Goal: Transaction & Acquisition: Purchase product/service

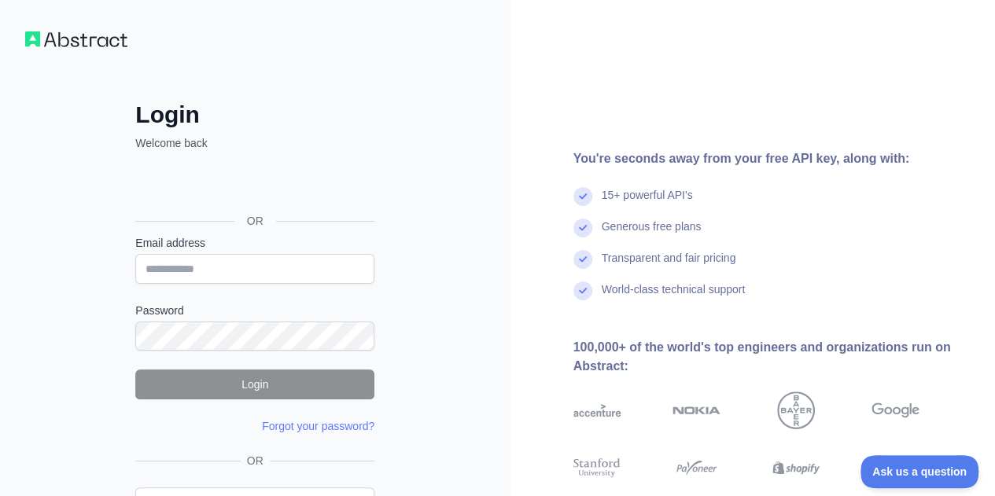
click at [0, 495] on nordpass-portal at bounding box center [0, 496] width 0 height 0
click at [232, 267] on input "Email address" at bounding box center [254, 269] width 239 height 30
click at [399, 251] on div "Login Welcome back OR Email address Password Login Forgot your password? Please…" at bounding box center [255, 332] width 302 height 462
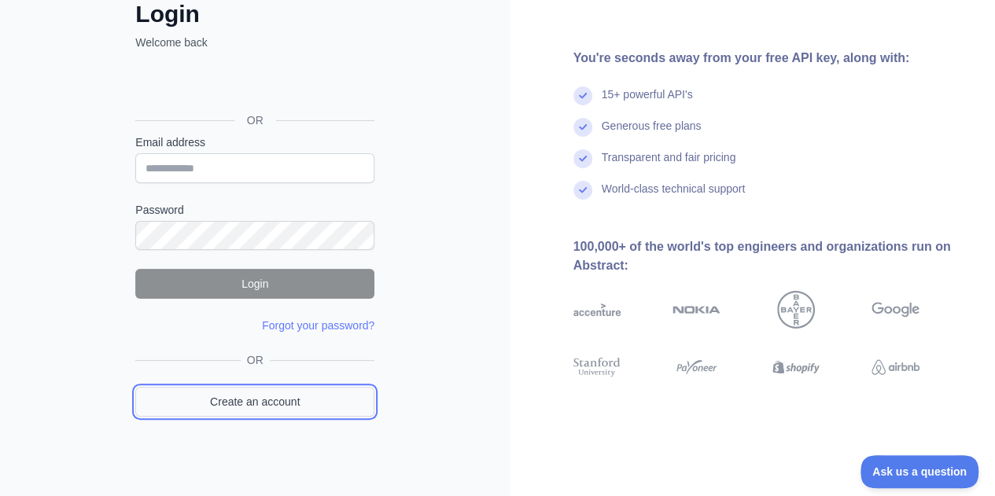
click at [293, 403] on link "Create an account" at bounding box center [254, 402] width 239 height 30
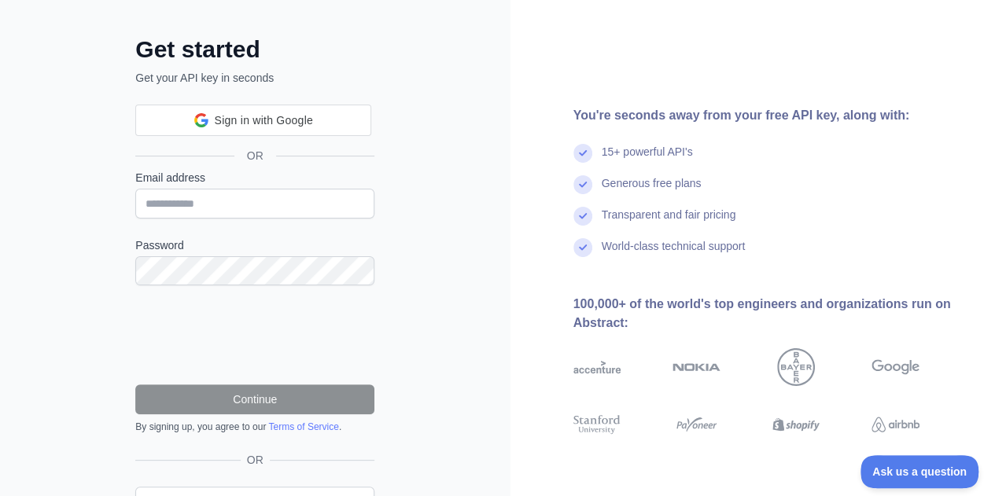
scroll to position [101, 0]
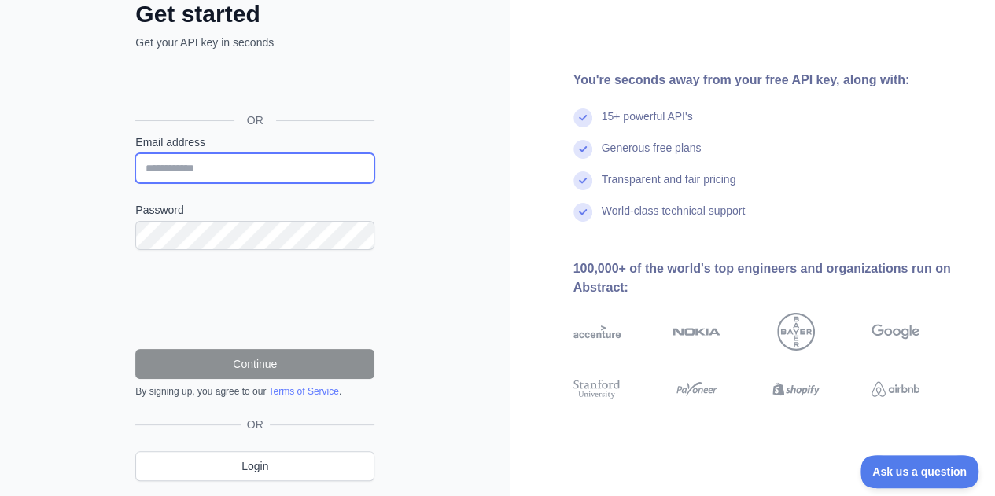
click at [276, 164] on input "Email address" at bounding box center [254, 168] width 239 height 30
type input "**********"
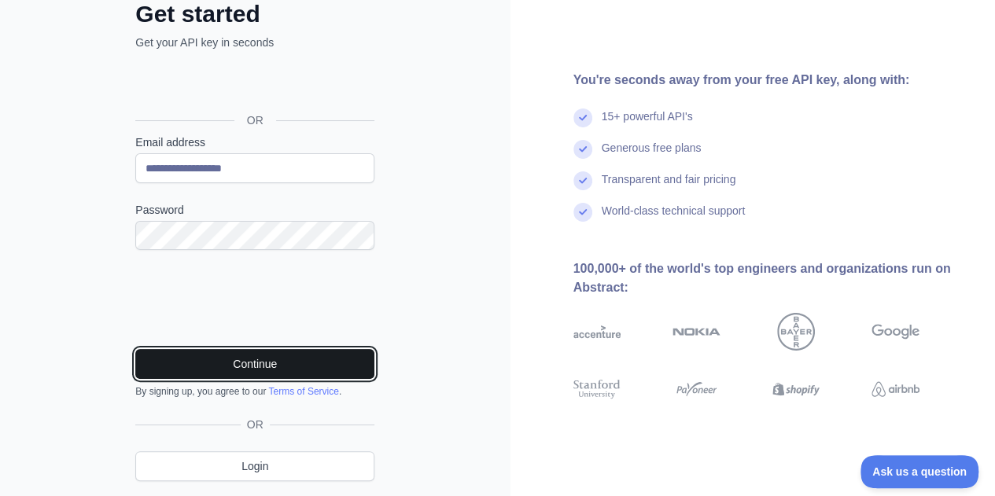
click at [220, 366] on button "Continue" at bounding box center [254, 364] width 239 height 30
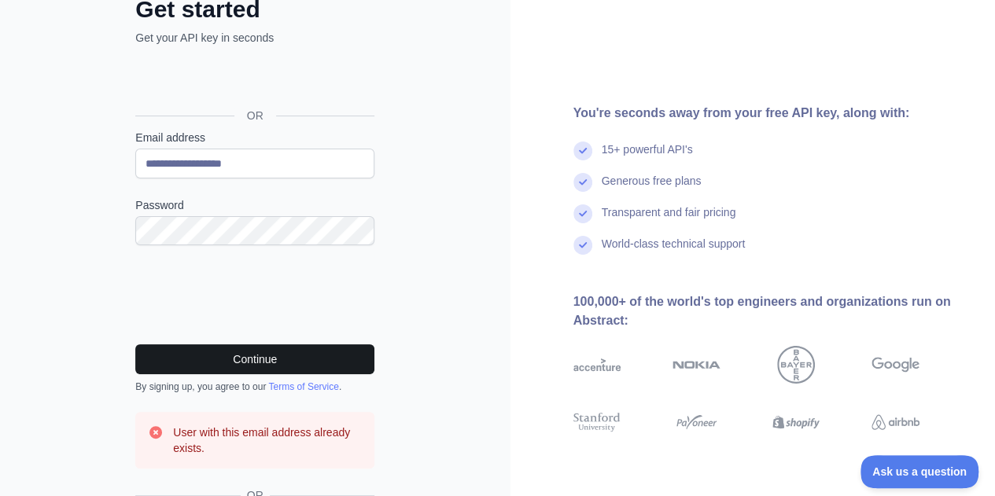
scroll to position [221, 0]
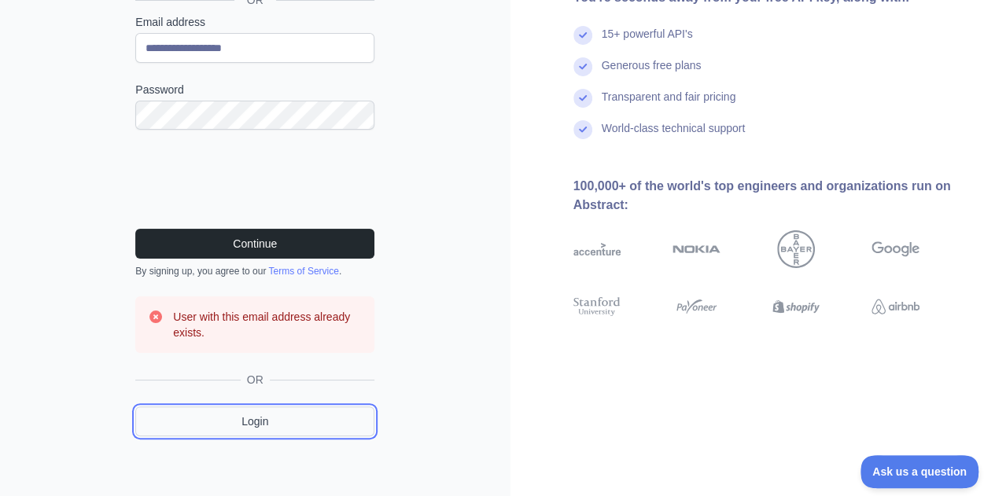
click at [251, 417] on link "Login" at bounding box center [254, 422] width 239 height 30
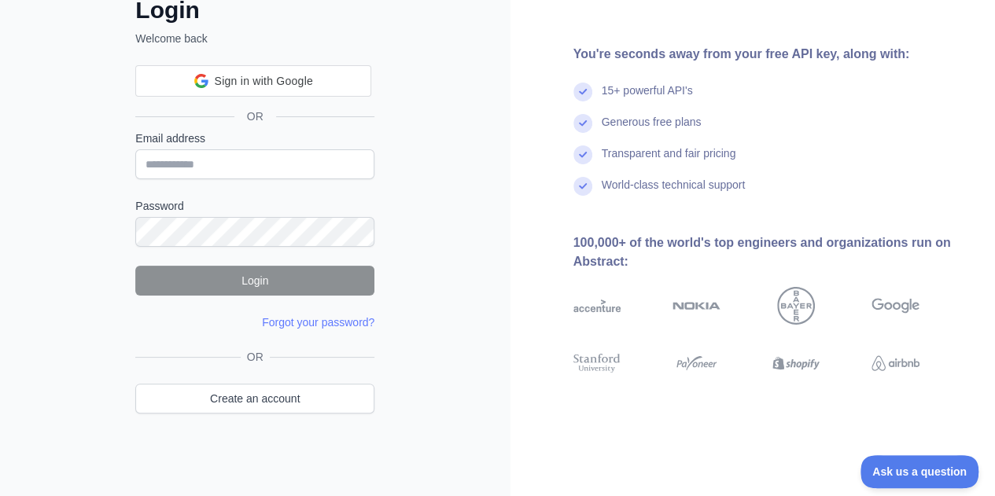
scroll to position [101, 0]
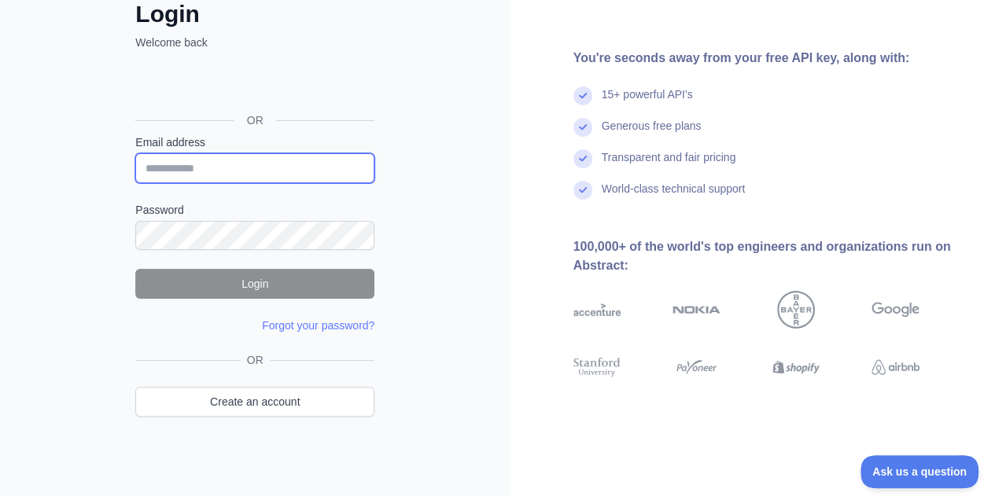
click at [289, 161] on input "Email address" at bounding box center [254, 168] width 239 height 30
type input "**********"
click at [420, 302] on div "**********" at bounding box center [255, 199] width 510 height 600
click at [340, 322] on link "Forgot your password?" at bounding box center [318, 325] width 112 height 13
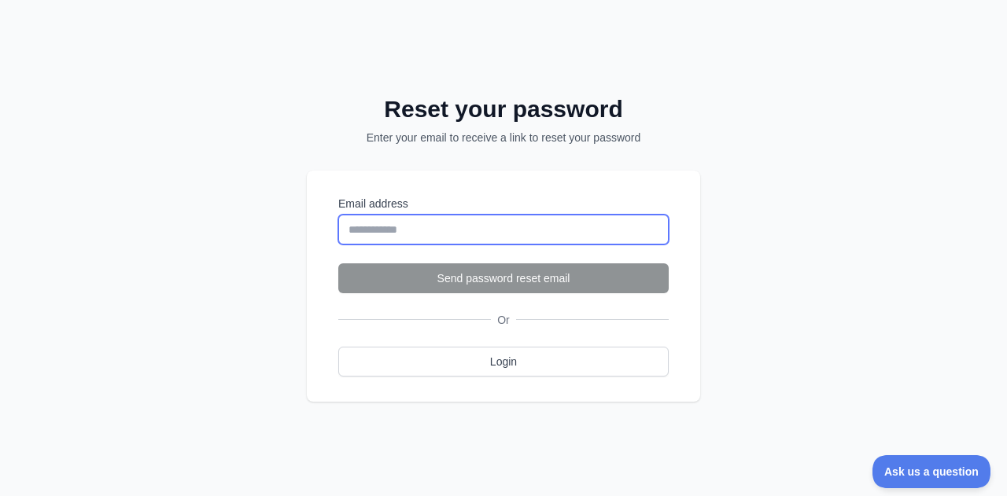
click at [423, 237] on input "Email address" at bounding box center [503, 230] width 330 height 30
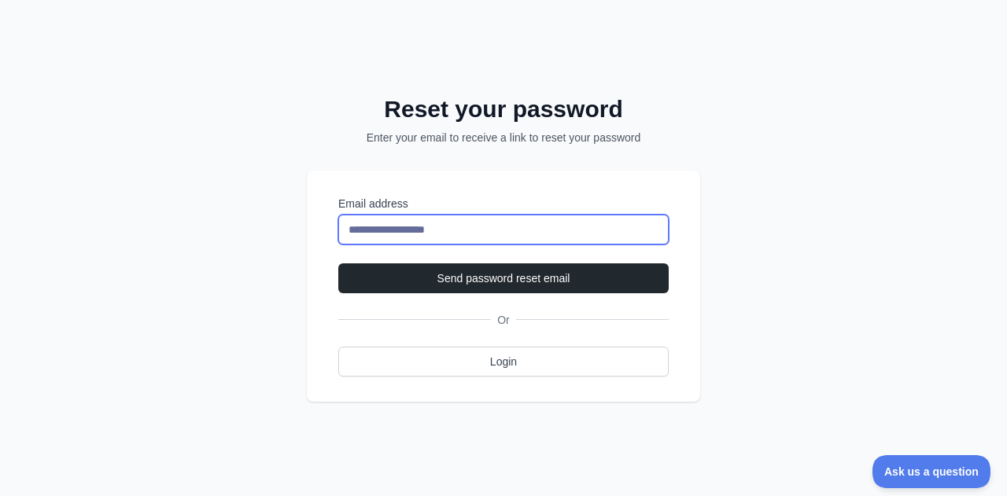
type input "**********"
click at [338, 263] on button "Send password reset email" at bounding box center [503, 278] width 330 height 30
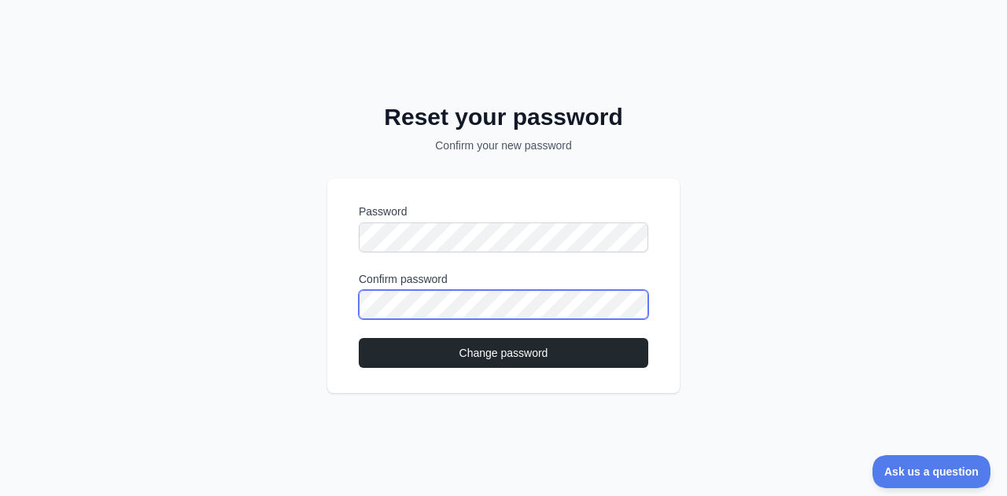
click at [359, 338] on button "Change password" at bounding box center [503, 353] width 289 height 30
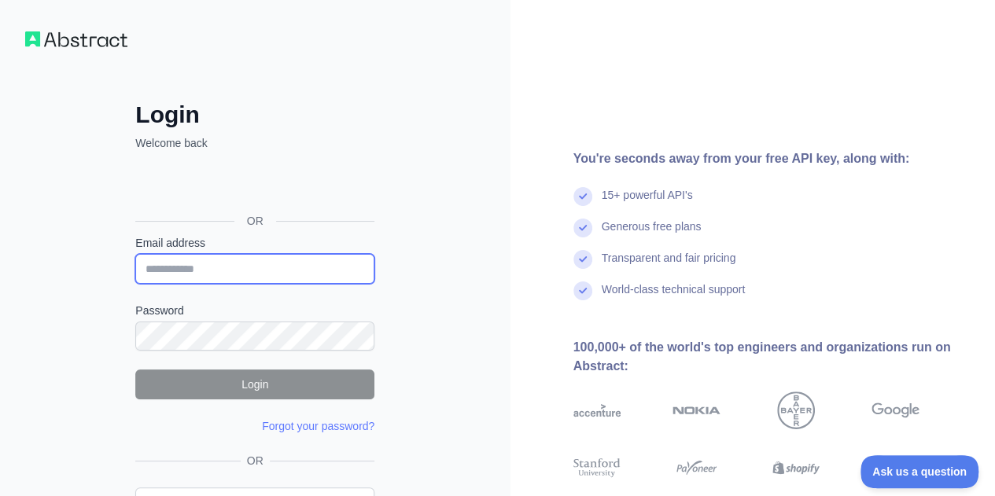
click at [282, 279] on input "Email address" at bounding box center [254, 269] width 239 height 30
type input "**********"
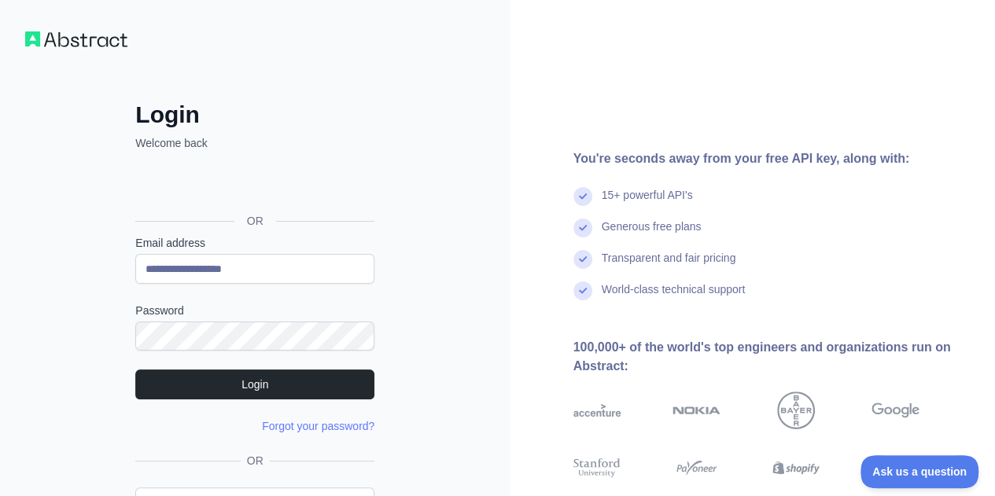
click at [0, 495] on nordpass-portal at bounding box center [0, 496] width 0 height 0
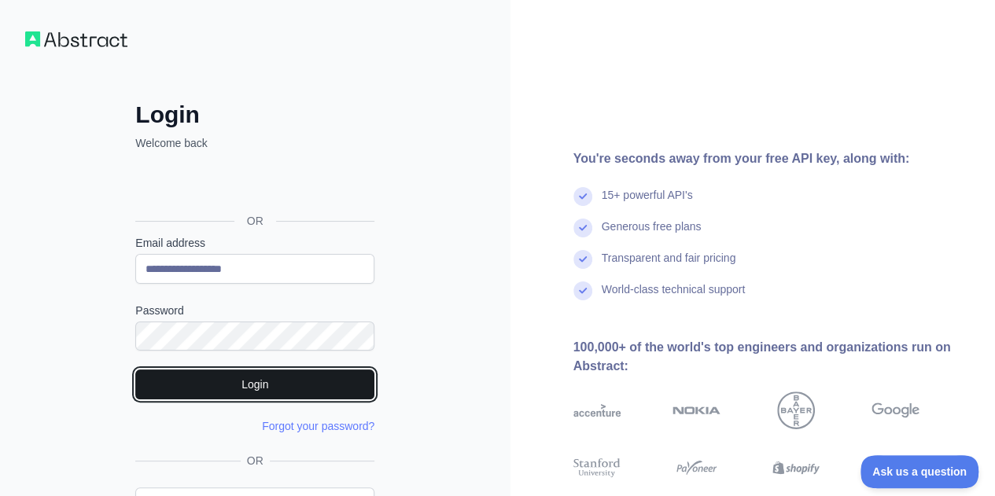
click at [283, 396] on button "Login" at bounding box center [254, 385] width 239 height 30
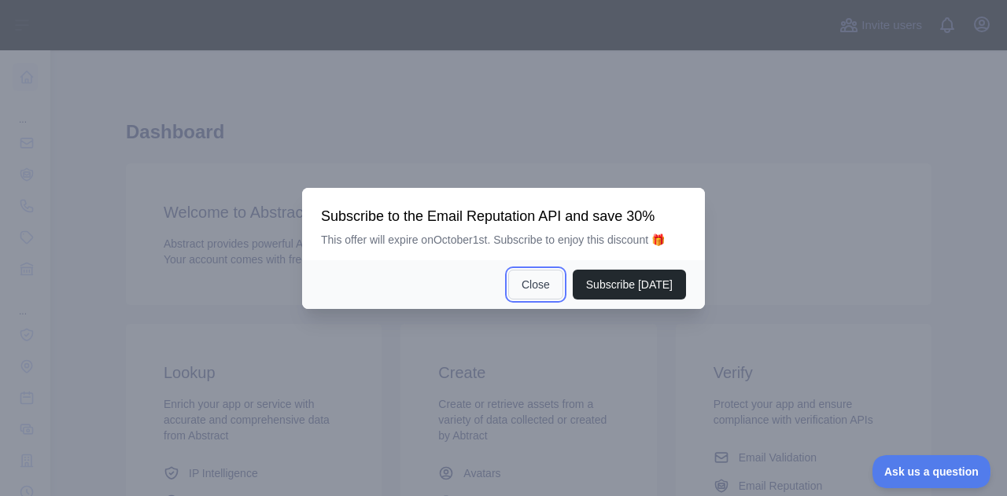
click at [552, 284] on button "Close" at bounding box center [535, 285] width 55 height 30
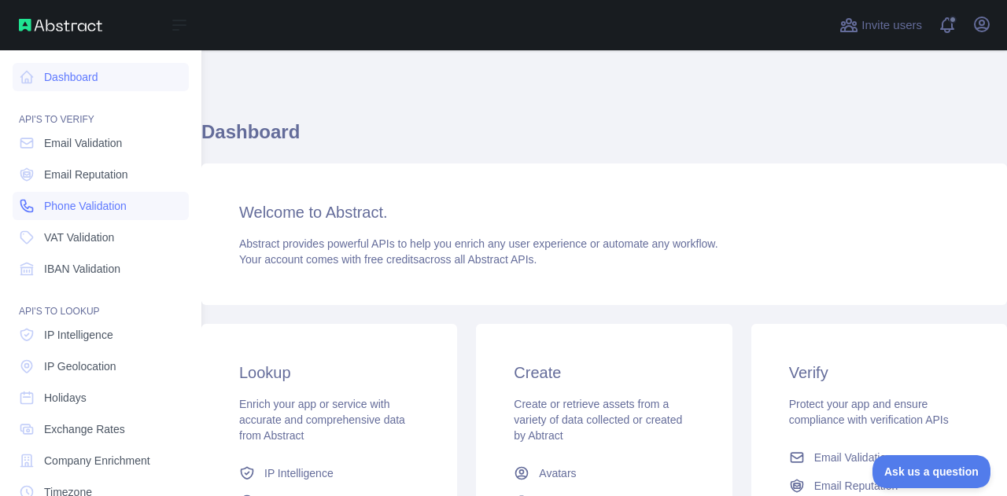
click at [71, 207] on span "Phone Validation" at bounding box center [85, 206] width 83 height 16
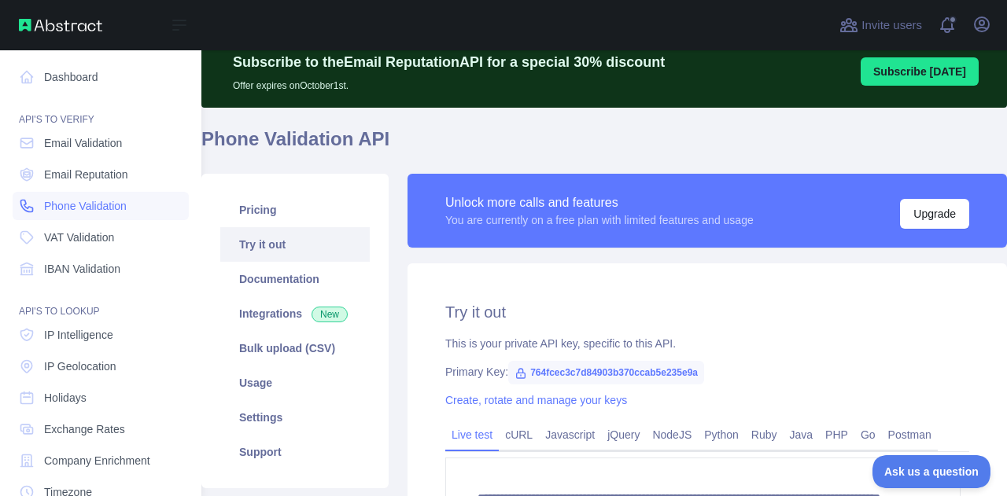
scroll to position [127, 0]
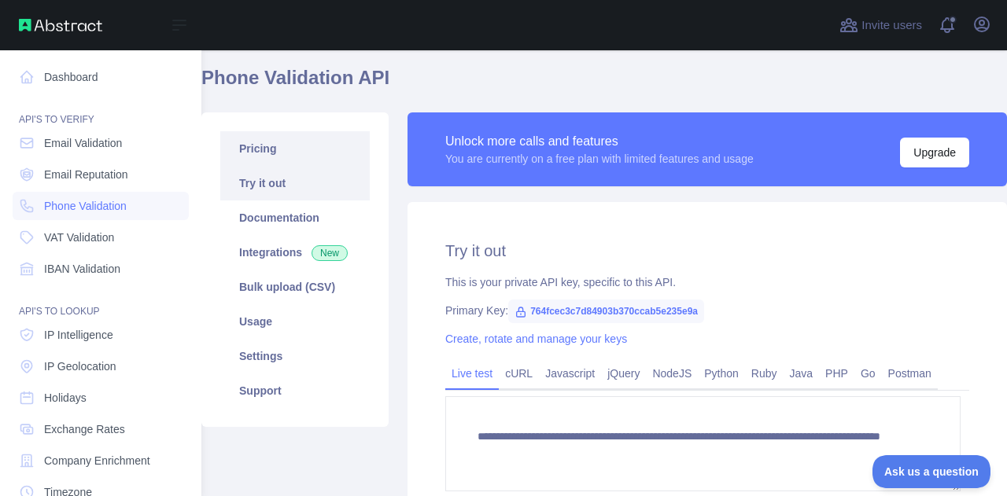
click at [289, 138] on link "Pricing" at bounding box center [294, 148] width 149 height 35
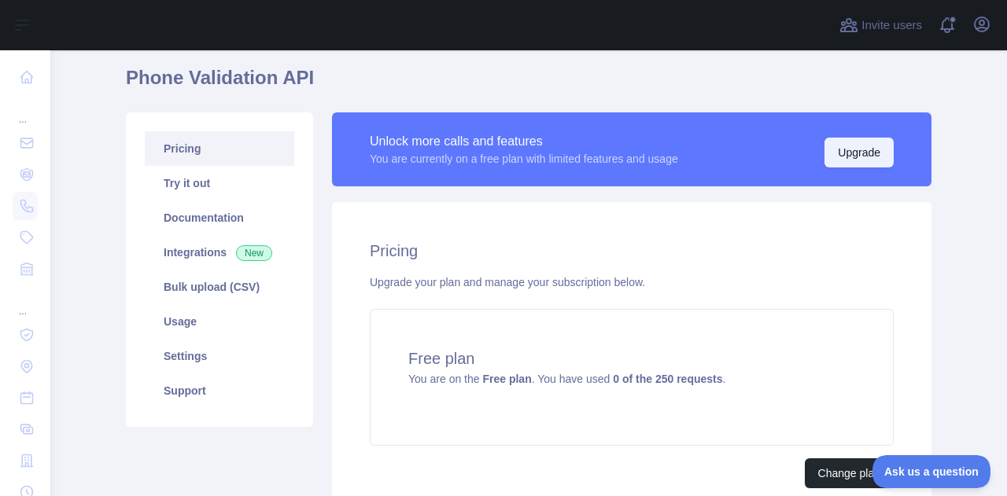
click at [879, 151] on button "Upgrade" at bounding box center [858, 153] width 69 height 30
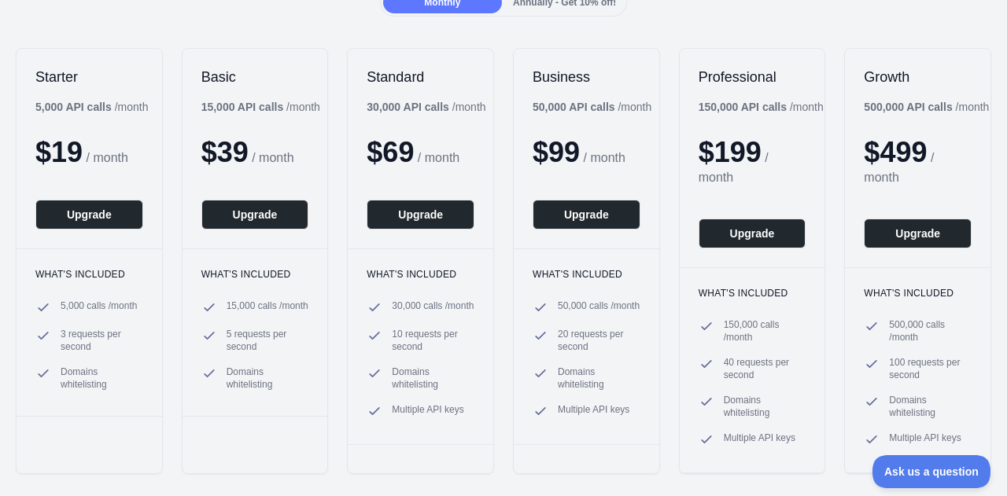
scroll to position [184, 0]
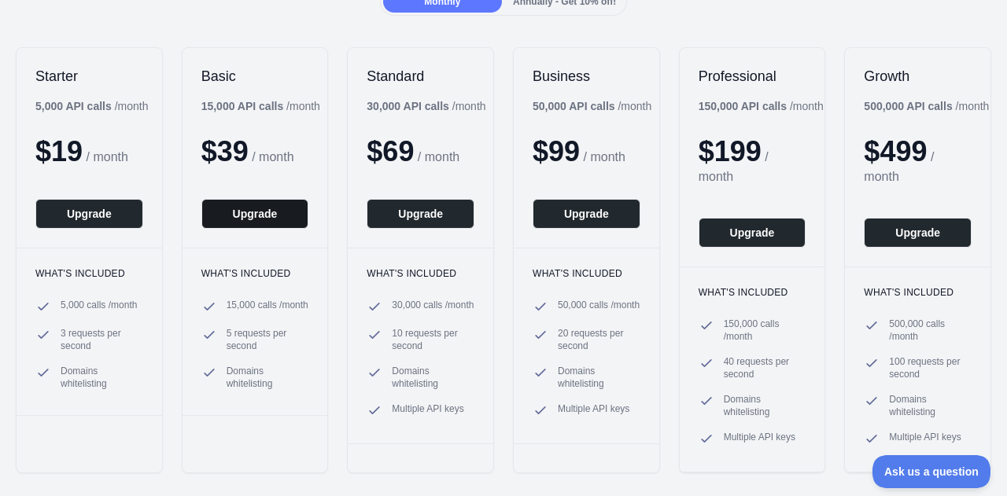
click at [242, 214] on button "Upgrade" at bounding box center [255, 214] width 108 height 30
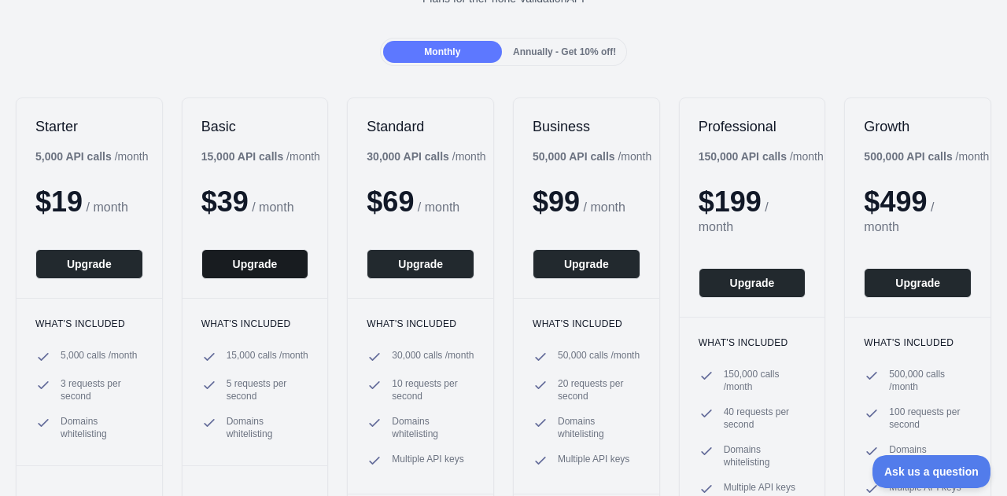
click at [268, 254] on button "Upgrade" at bounding box center [255, 264] width 108 height 30
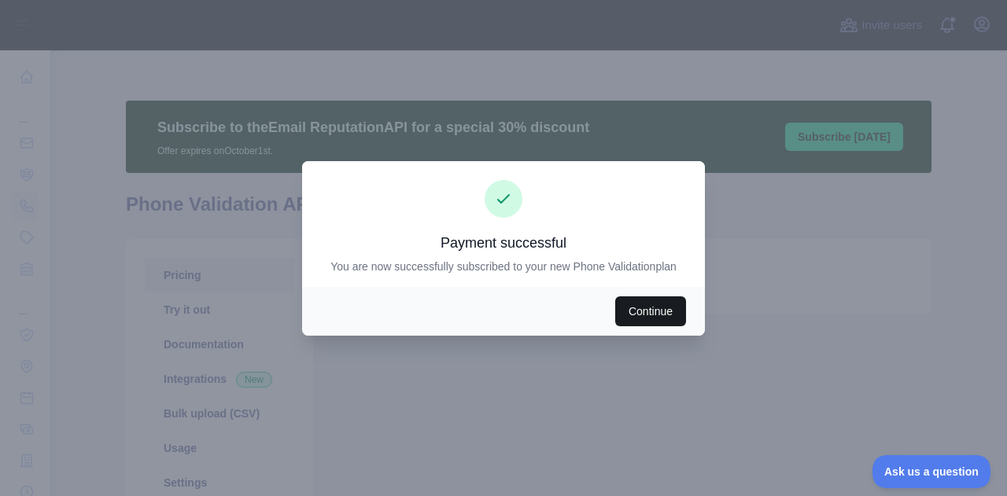
click at [661, 314] on button "Continue" at bounding box center [650, 311] width 71 height 30
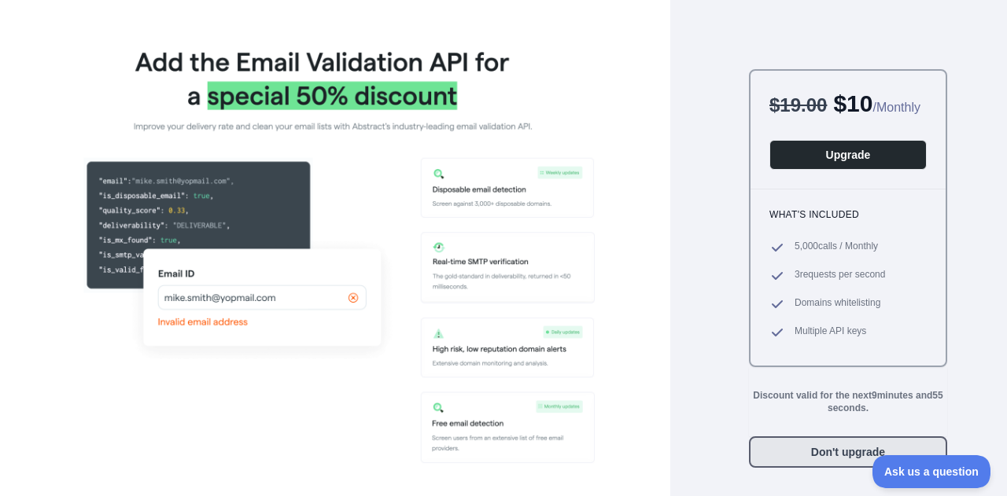
click at [804, 468] on button "Don't upgrade" at bounding box center [848, 451] width 198 height 31
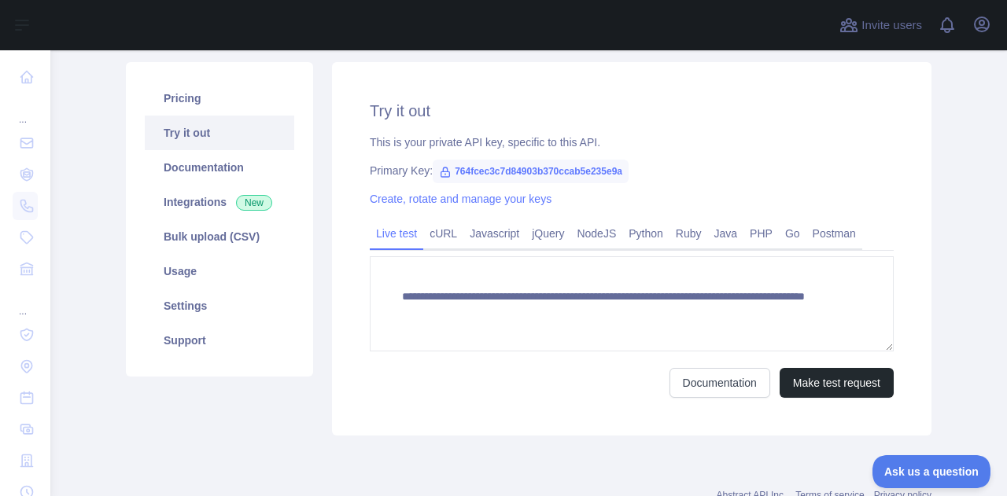
scroll to position [136, 0]
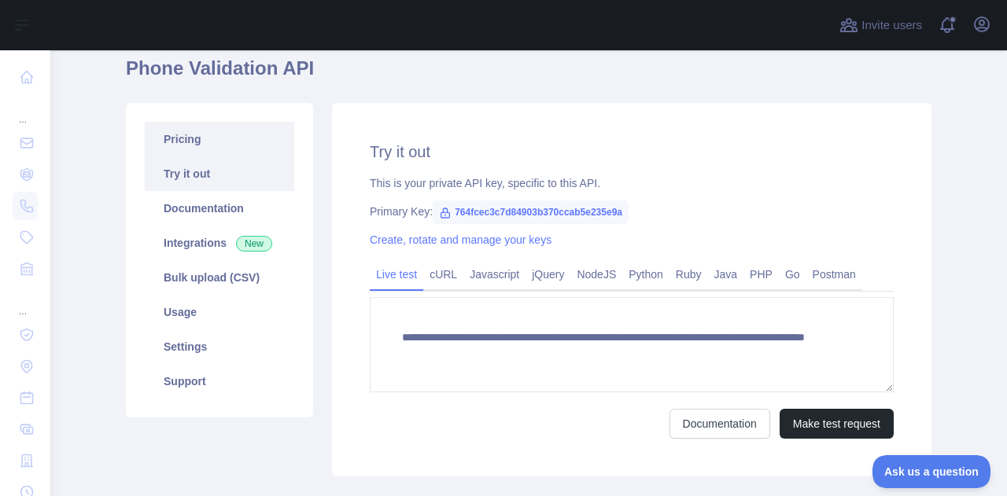
click at [209, 135] on link "Pricing" at bounding box center [219, 139] width 149 height 35
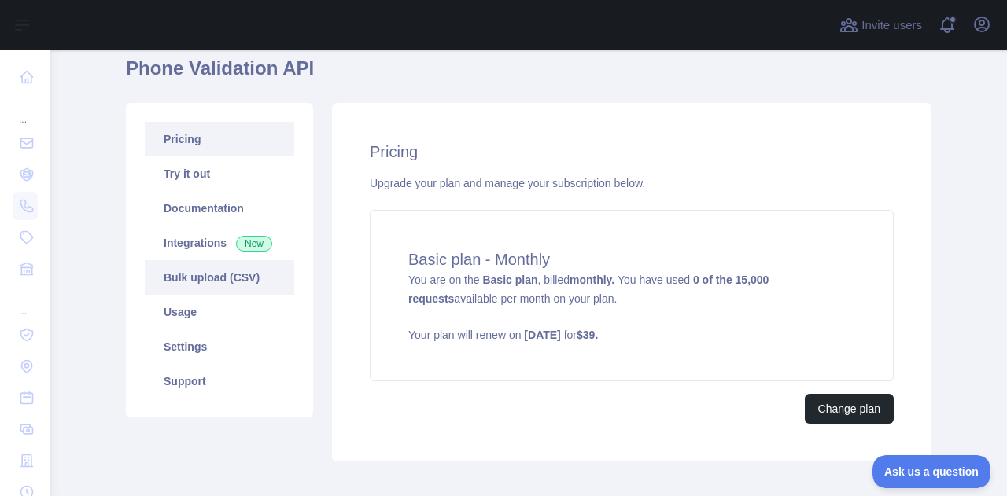
click at [256, 278] on link "Bulk upload (CSV)" at bounding box center [219, 277] width 149 height 35
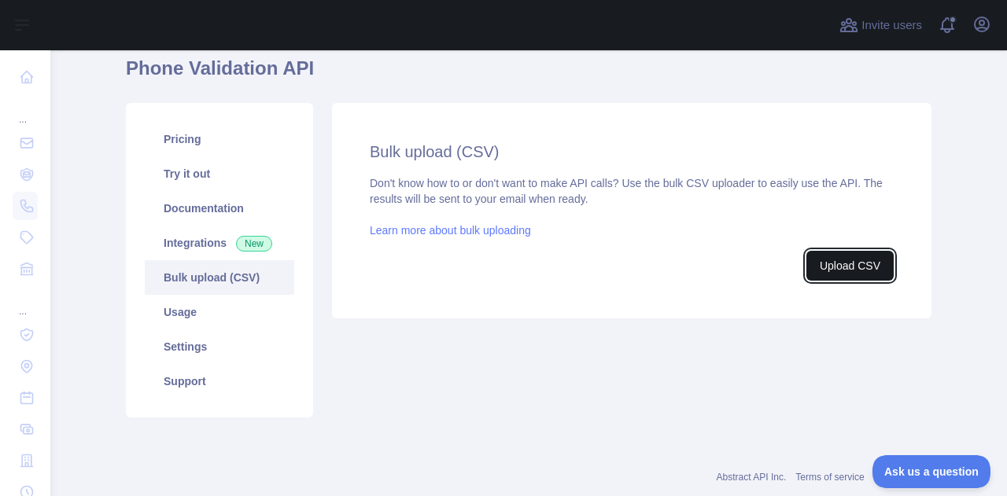
click at [830, 268] on button "Upload CSV" at bounding box center [849, 266] width 87 height 30
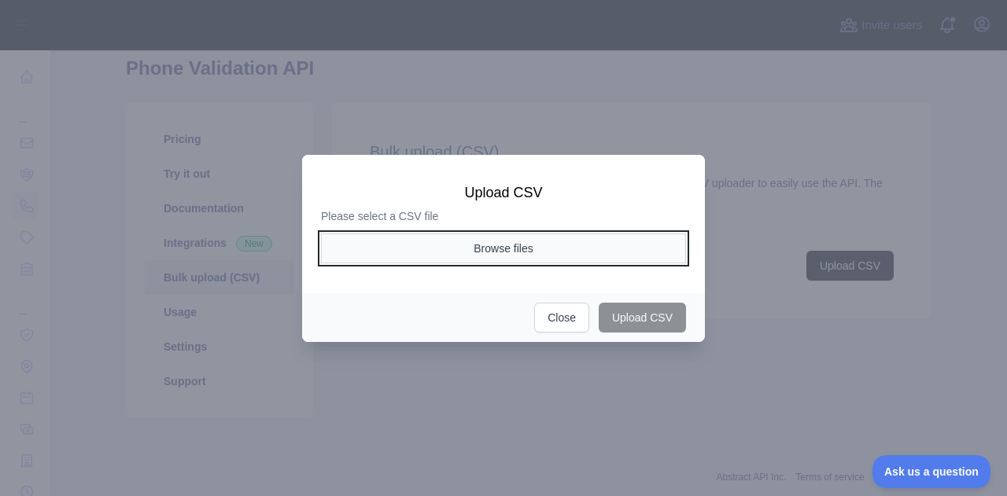
click at [466, 251] on button "Browse files" at bounding box center [503, 249] width 365 height 30
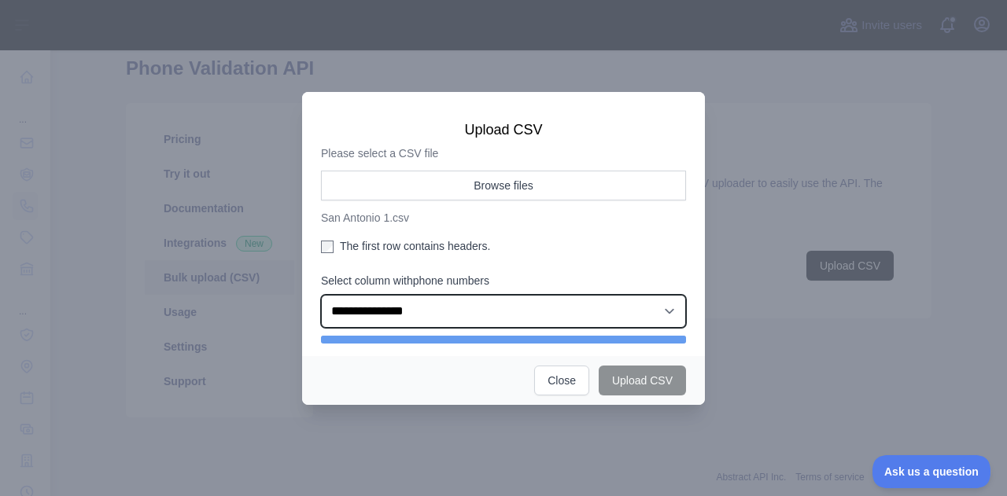
click at [455, 314] on select "**********" at bounding box center [503, 311] width 365 height 33
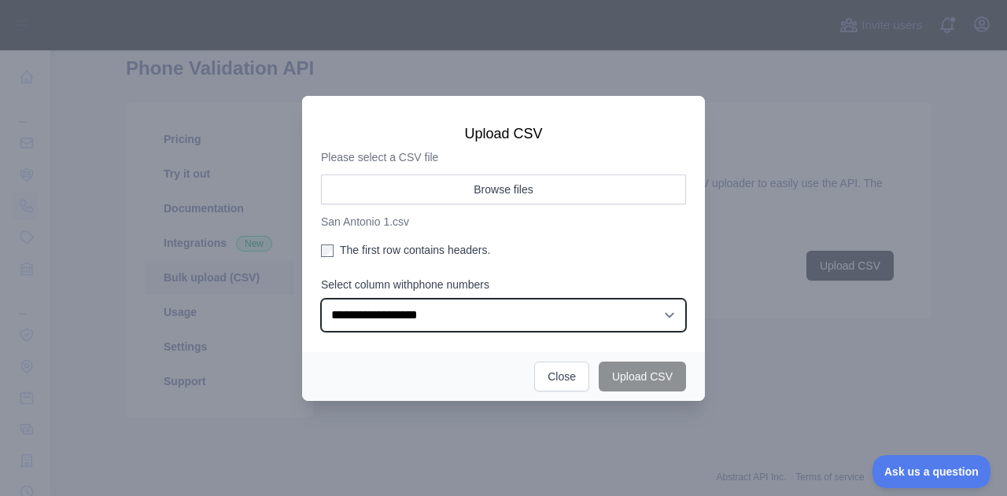
click at [321, 299] on select "**********" at bounding box center [503, 315] width 365 height 33
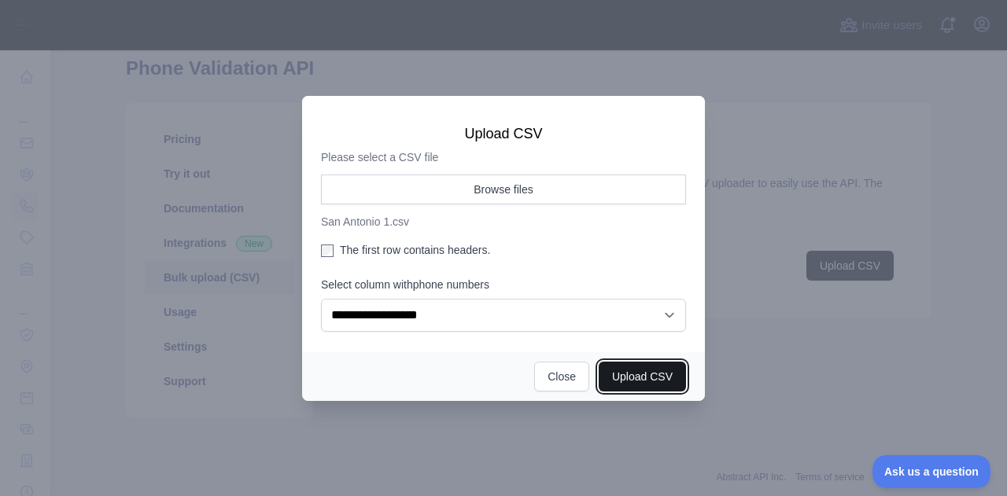
click at [638, 374] on button "Upload CSV" at bounding box center [641, 377] width 87 height 30
select select "**"
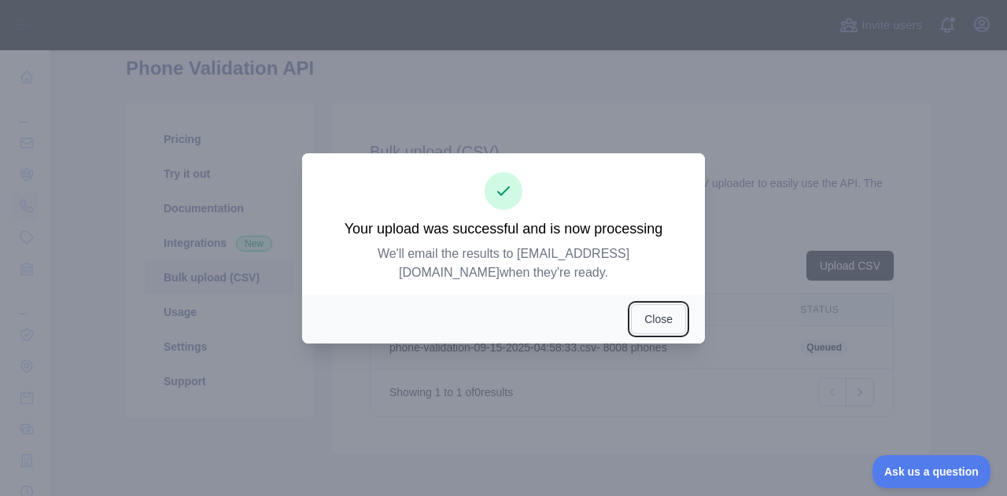
click at [657, 324] on button "Close" at bounding box center [658, 319] width 55 height 30
